Goal: Task Accomplishment & Management: Use online tool/utility

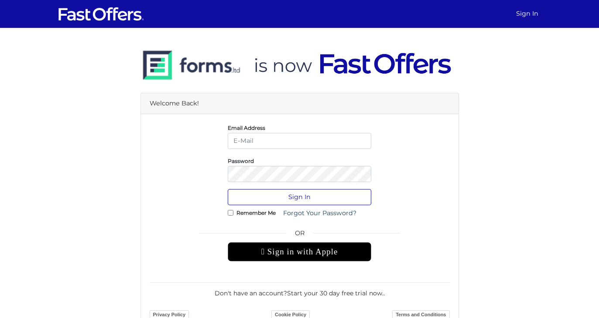
type input "[EMAIL_ADDRESS][DOMAIN_NAME]"
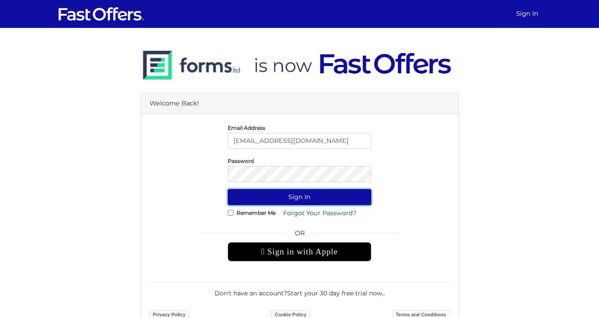
click at [278, 197] on button "Sign In" at bounding box center [299, 197] width 143 height 16
